Goal: Task Accomplishment & Management: Use online tool/utility

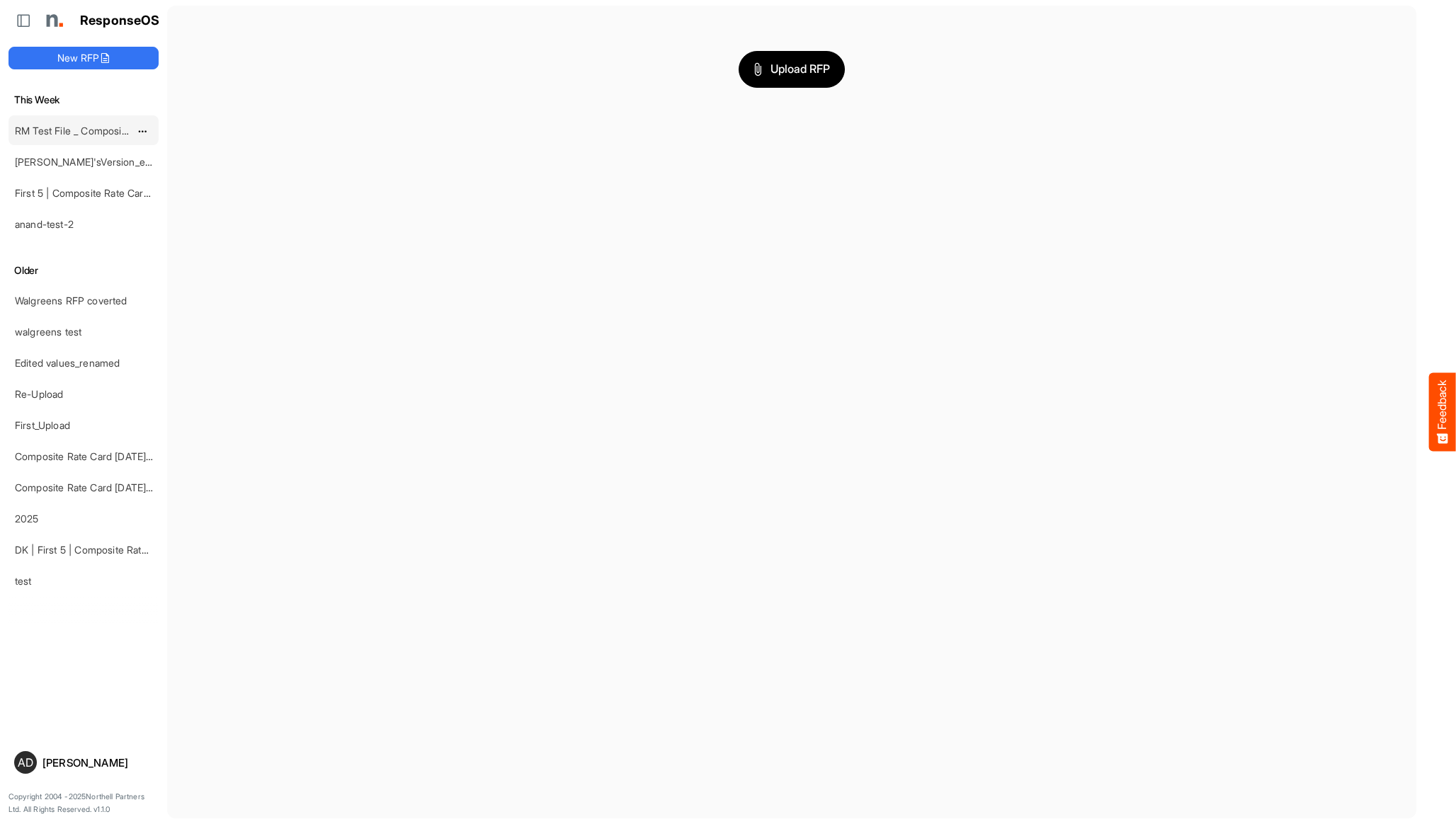
click at [77, 130] on link "RM Test File _ Composite Rate Card [DATE]" at bounding box center [113, 130] width 197 height 12
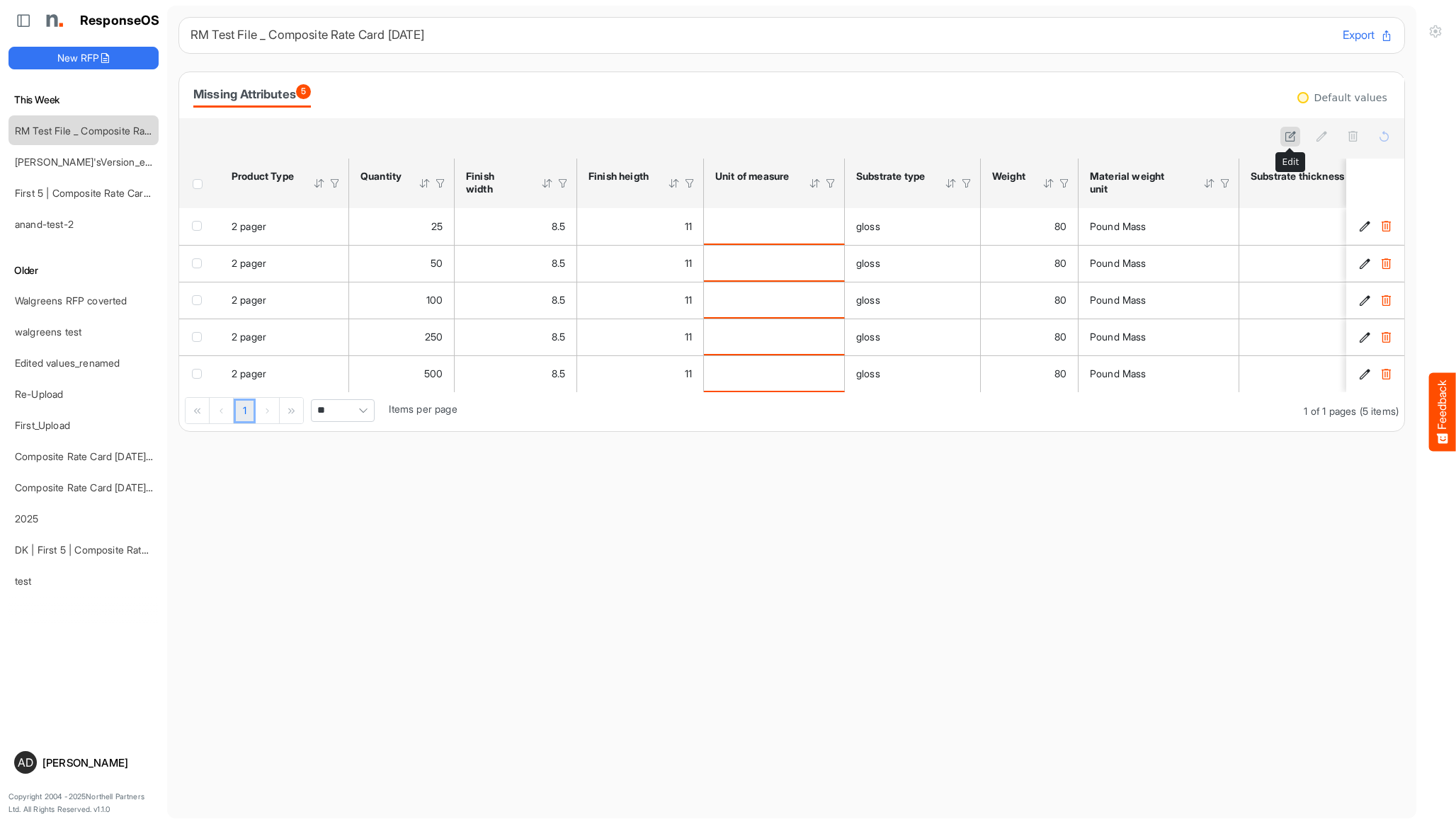
click at [1290, 130] on button at bounding box center [1291, 137] width 20 height 20
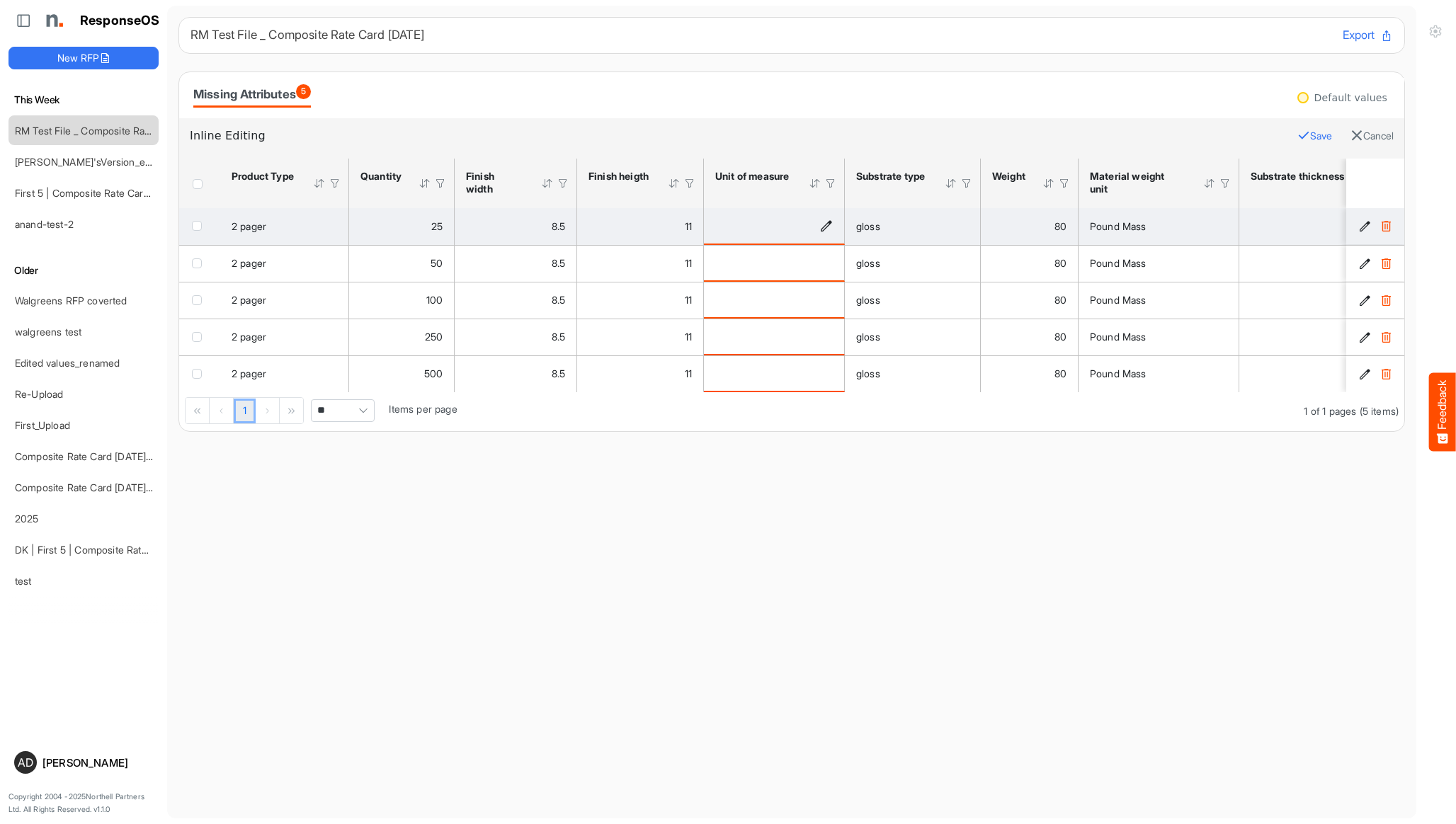
click at [819, 228] on div "is template cell Column Header httpsnorthellcomontologiesmapping-rulesmeasureme…" at bounding box center [774, 225] width 118 height 16
click at [822, 228] on icon "is template cell Column Header httpsnorthellcomontologiesmapping-rulesmeasureme…" at bounding box center [825, 224] width 12 height 12
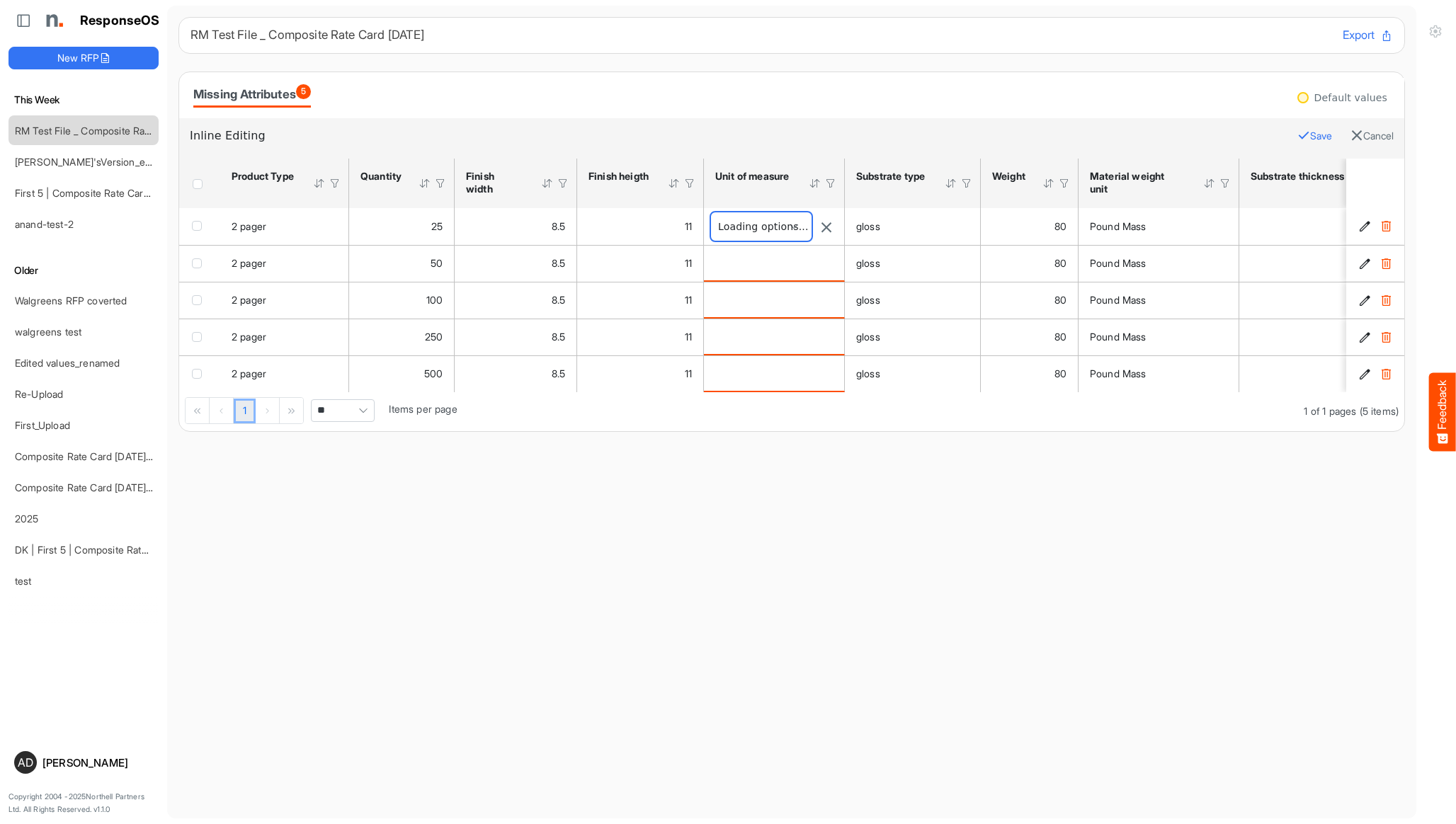
click at [783, 227] on span at bounding box center [761, 226] width 100 height 28
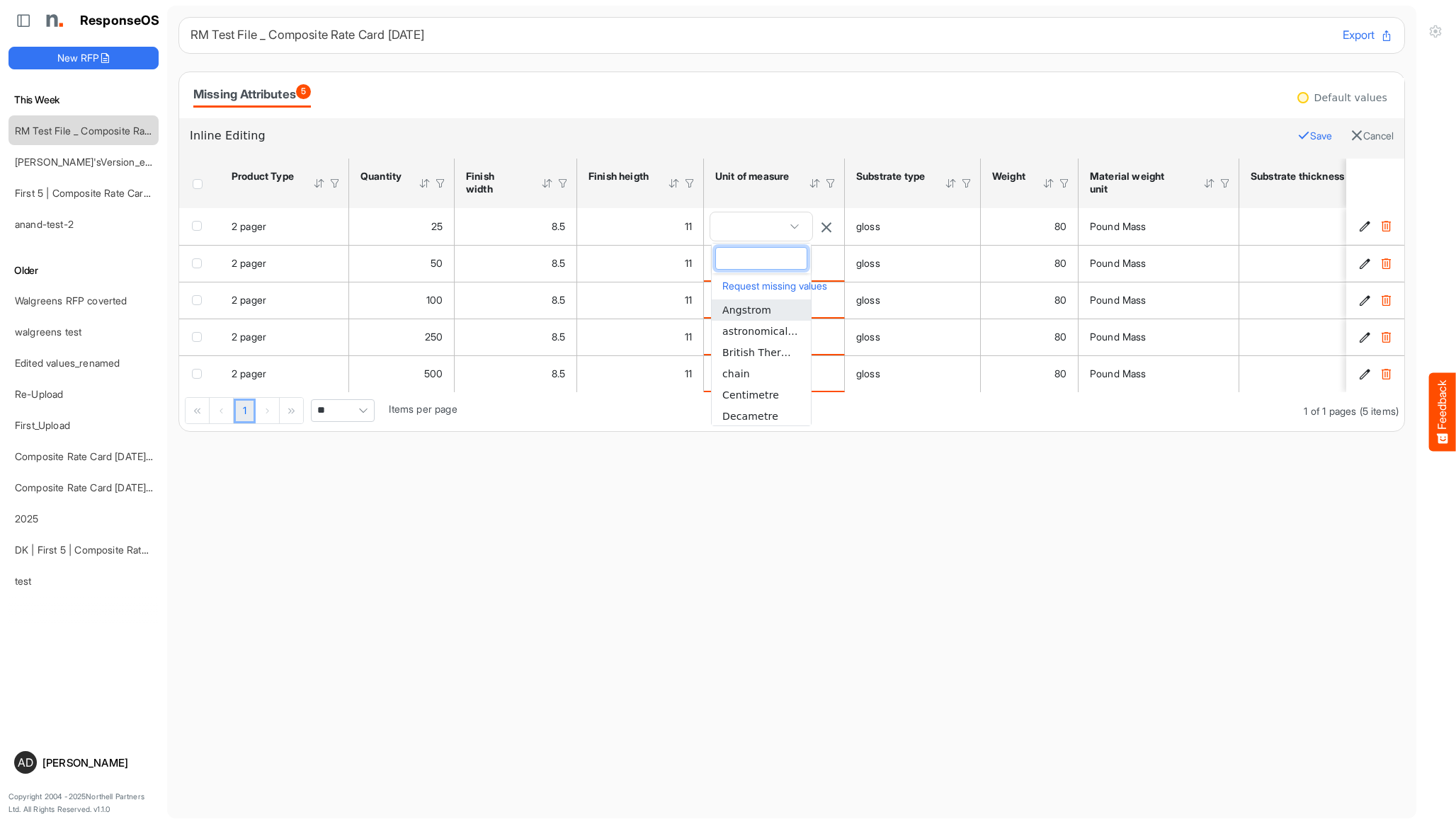
click at [818, 506] on main "RM Test File _ Composite Rate Card [DATE] Export Missing Attributes 5 Default v…" at bounding box center [791, 412] width 1249 height 813
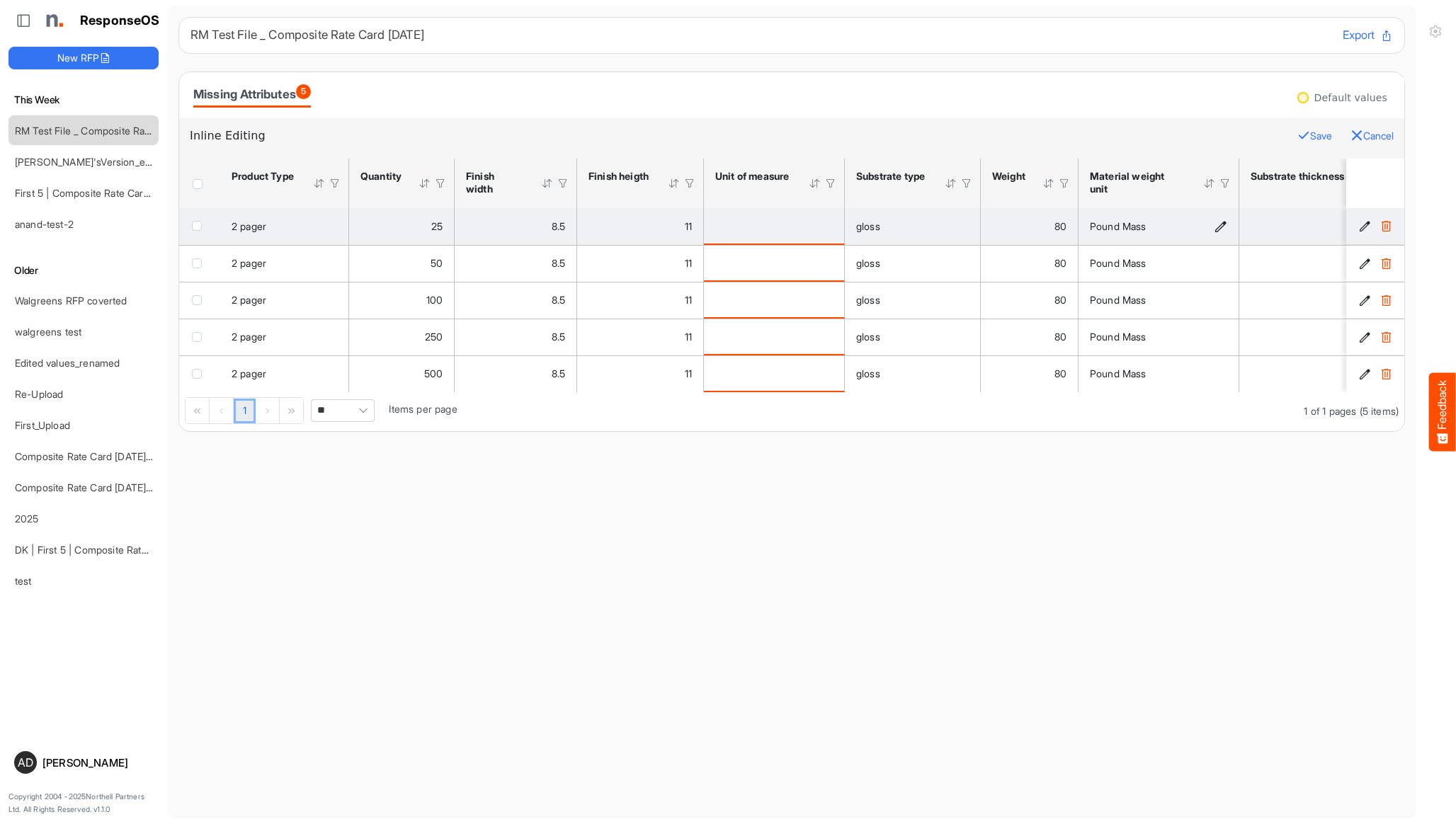
click at [1359, 131] on button "Cancel" at bounding box center [1371, 136] width 43 height 18
